Goal: Task Accomplishment & Management: Complete application form

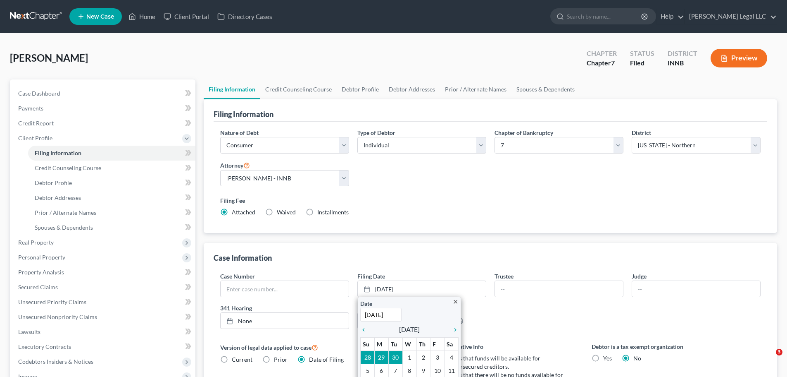
select select "1"
select select "0"
select select "27"
select select "0"
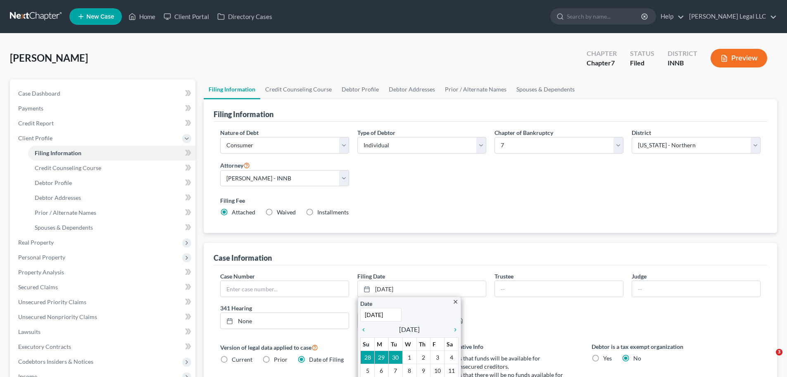
select select "15"
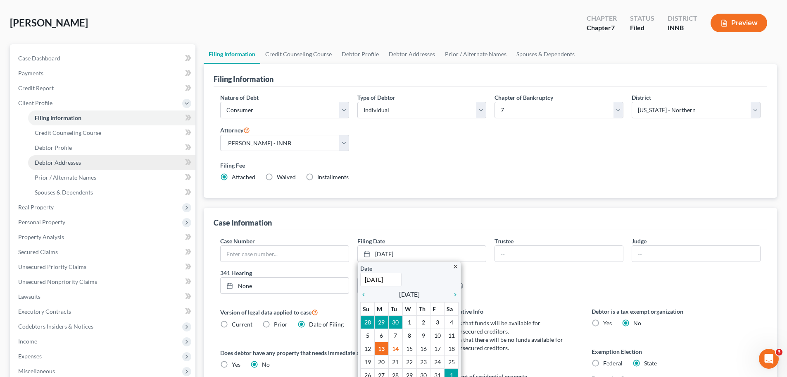
scroll to position [165, 0]
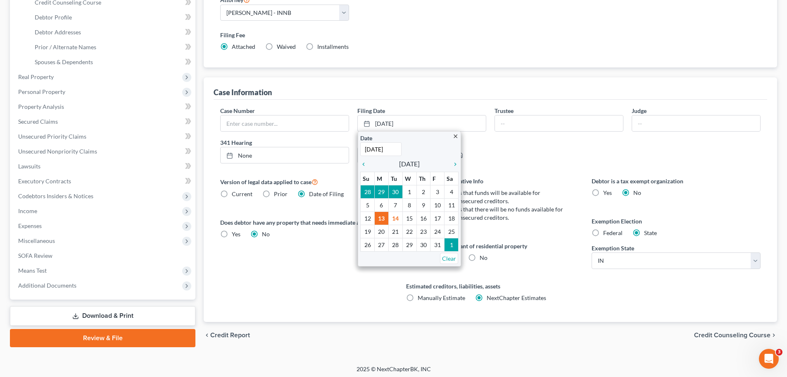
click at [279, 292] on div "Version of legal data applied to case Current Prior Date of Filing Legal data v…" at bounding box center [305, 248] width 186 height 145
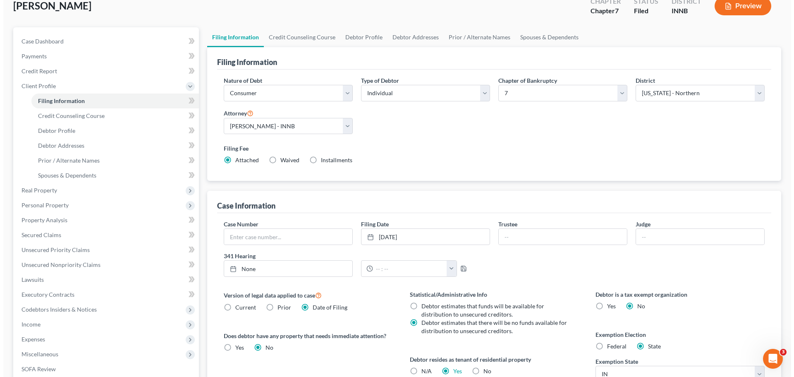
scroll to position [0, 0]
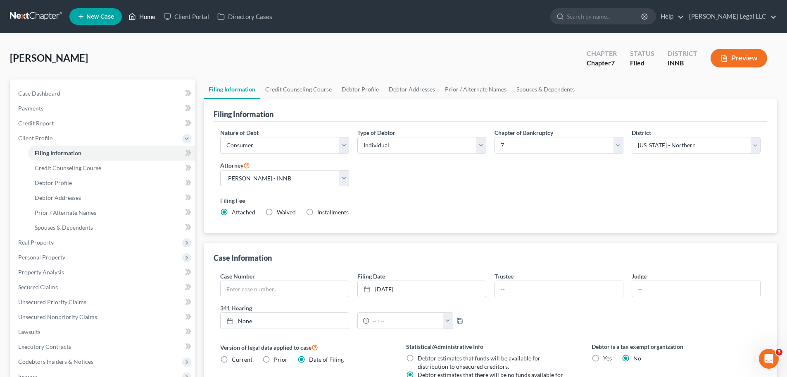
drag, startPoint x: 141, startPoint y: 16, endPoint x: 159, endPoint y: 32, distance: 24.6
click at [141, 16] on link "Home" at bounding box center [141, 16] width 35 height 15
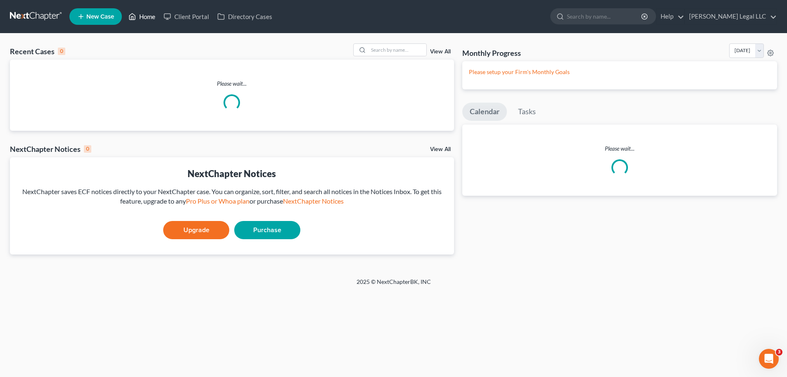
click at [139, 16] on link "Home" at bounding box center [141, 16] width 35 height 15
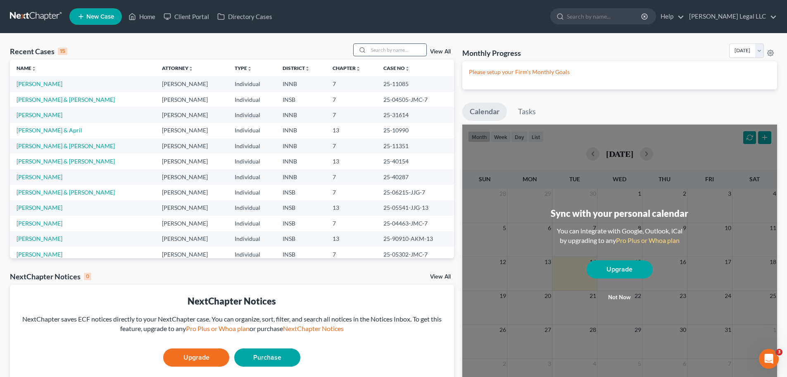
click at [384, 49] on input "search" at bounding box center [398, 50] width 58 height 12
click at [55, 148] on link "[PERSON_NAME] & [PERSON_NAME]" at bounding box center [66, 145] width 98 height 7
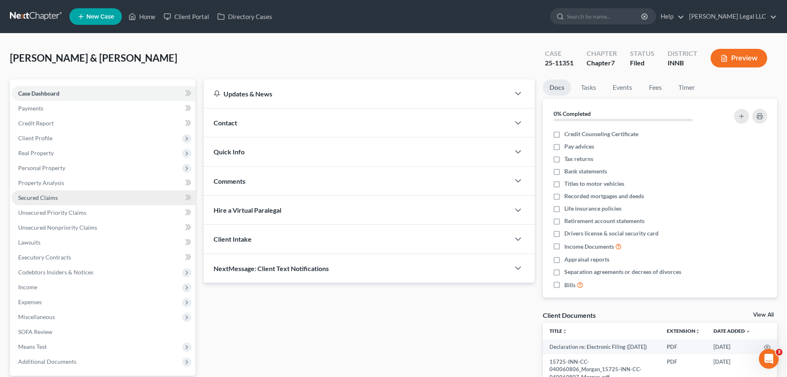
click at [31, 198] on span "Secured Claims" at bounding box center [38, 197] width 40 height 7
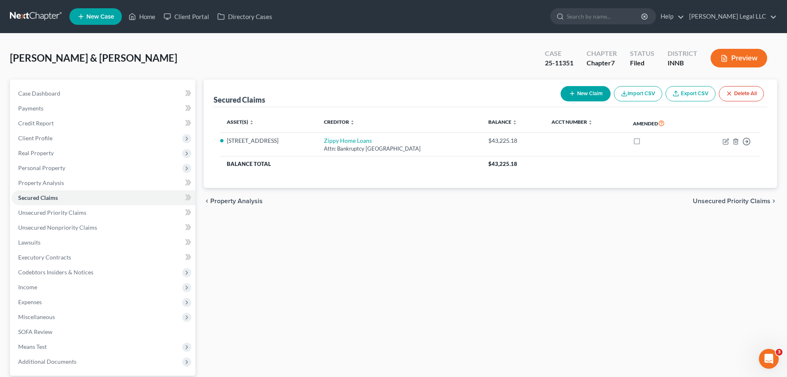
click at [323, 200] on div "chevron_left Property Analysis Unsecured Priority Claims chevron_right" at bounding box center [491, 201] width 574 height 26
click at [21, 154] on span "Real Property" at bounding box center [36, 152] width 36 height 7
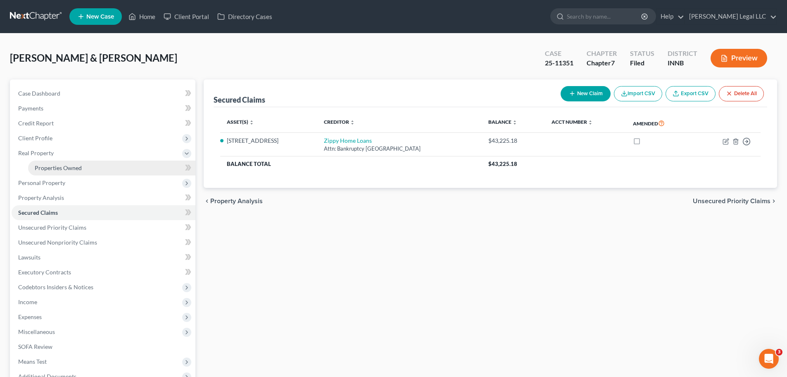
click at [32, 170] on link "Properties Owned" at bounding box center [111, 167] width 167 height 15
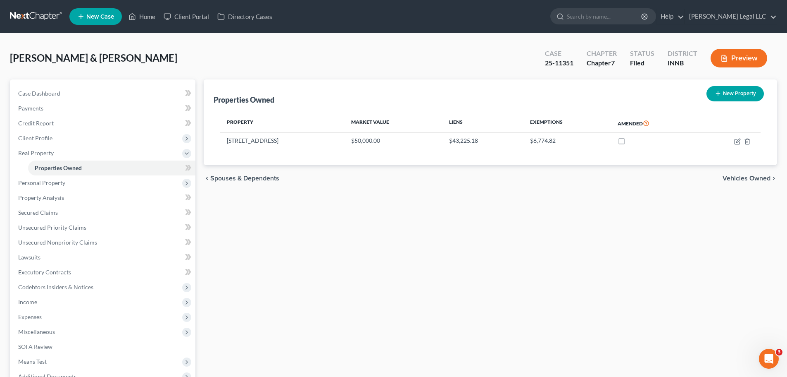
click at [418, 193] on div "Properties Owned New Property Property Market Value Liens Exemptions Amended [S…" at bounding box center [491, 258] width 582 height 358
click at [359, 226] on div "Properties Owned New Property Property Market Value Liens Exemptions Amended [S…" at bounding box center [491, 258] width 582 height 358
drag, startPoint x: 741, startPoint y: 139, endPoint x: 733, endPoint y: 139, distance: 7.4
click at [733, 139] on td at bounding box center [729, 141] width 63 height 16
drag, startPoint x: 679, startPoint y: 177, endPoint x: 680, endPoint y: 173, distance: 4.5
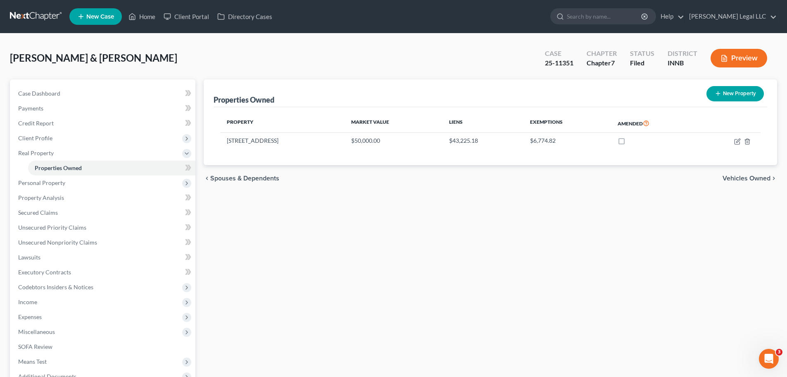
click at [679, 176] on div "chevron_left Spouses & Dependents Vehicles Owned chevron_right" at bounding box center [491, 178] width 574 height 26
click at [740, 142] on icon "button" at bounding box center [737, 141] width 5 height 5
select select "15"
select select "2"
select select "1"
